Goal: Communication & Community: Ask a question

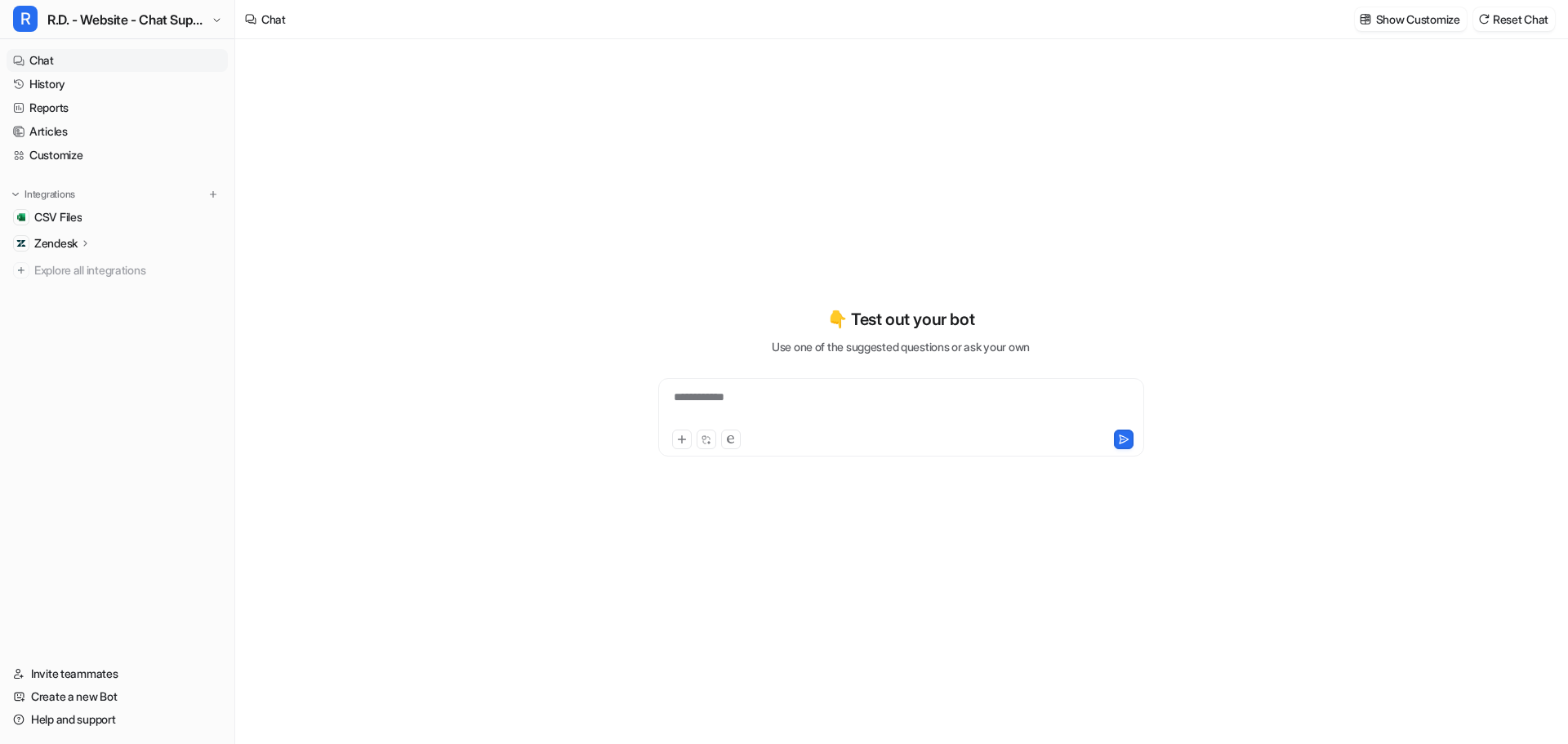
type textarea "**********"
click at [158, 23] on span "R.D. - Website - Chat Support" at bounding box center [127, 20] width 160 height 23
